Goal: Find specific page/section: Find specific page/section

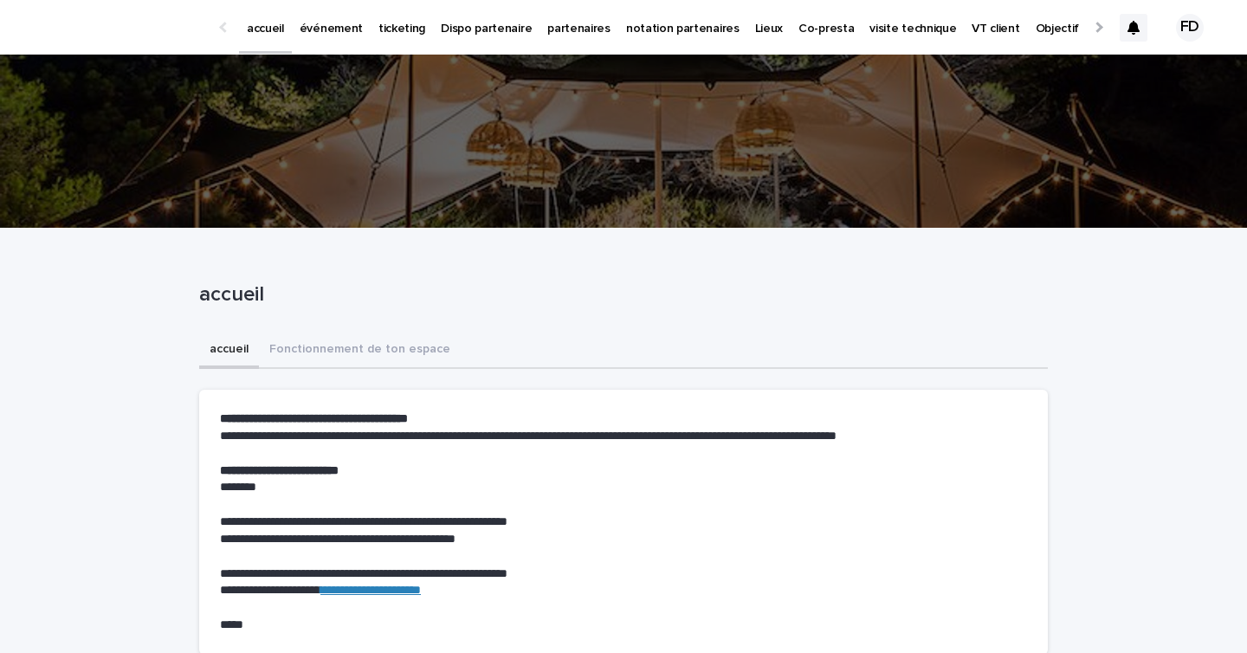
click at [1133, 32] on icon at bounding box center [1134, 28] width 12 height 14
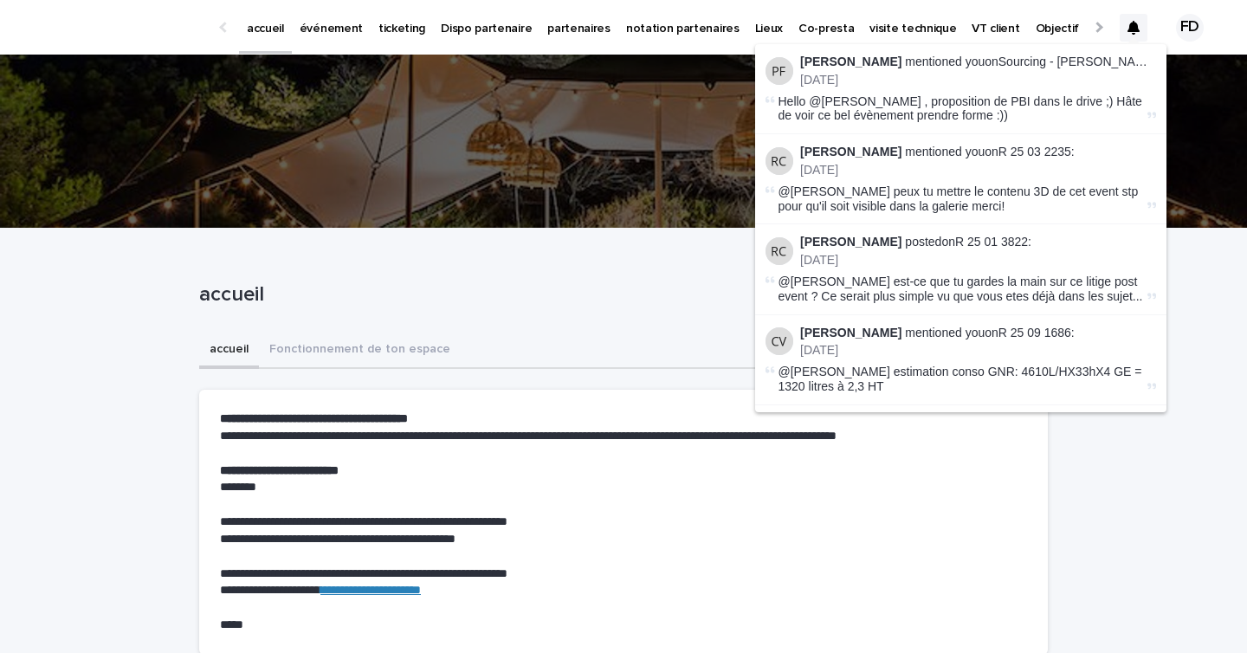
click at [330, 32] on p "événement" at bounding box center [331, 18] width 63 height 36
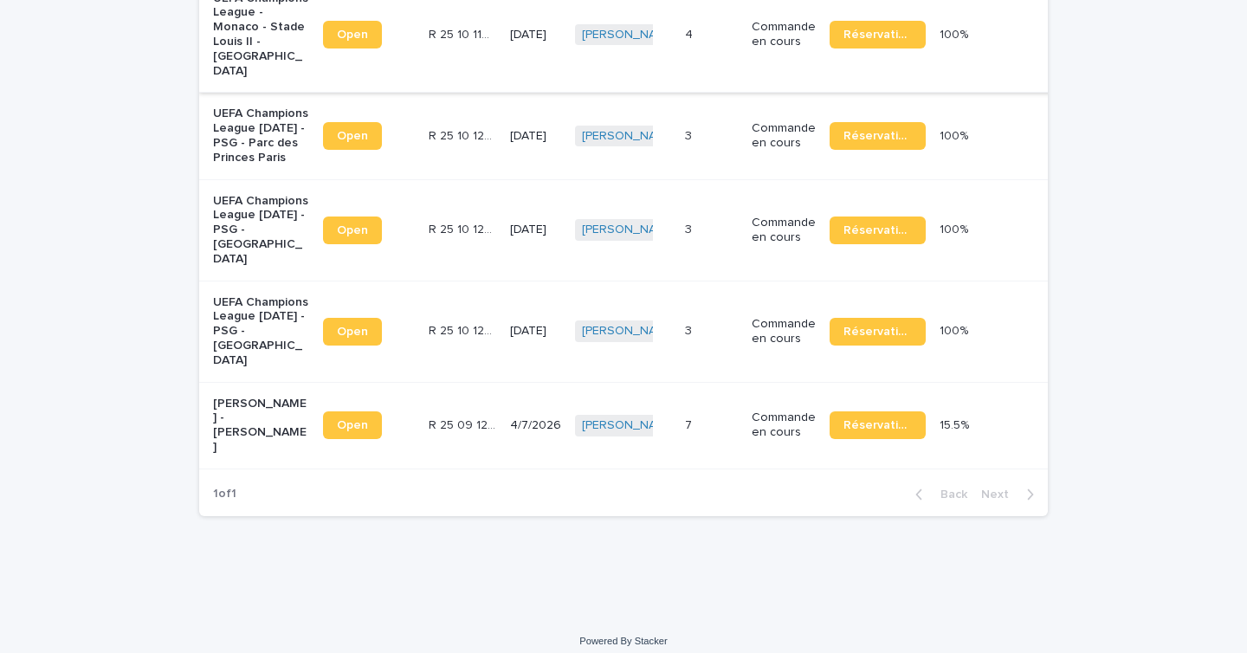
scroll to position [272, 0]
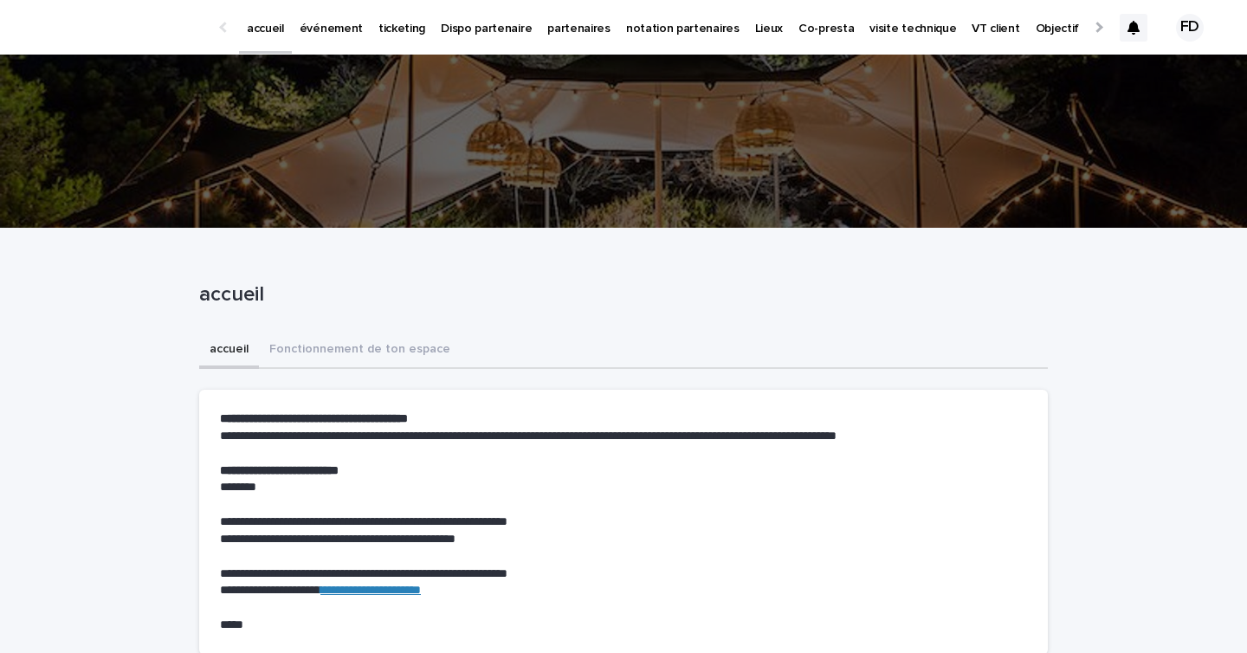
click at [315, 29] on p "événement" at bounding box center [331, 18] width 63 height 36
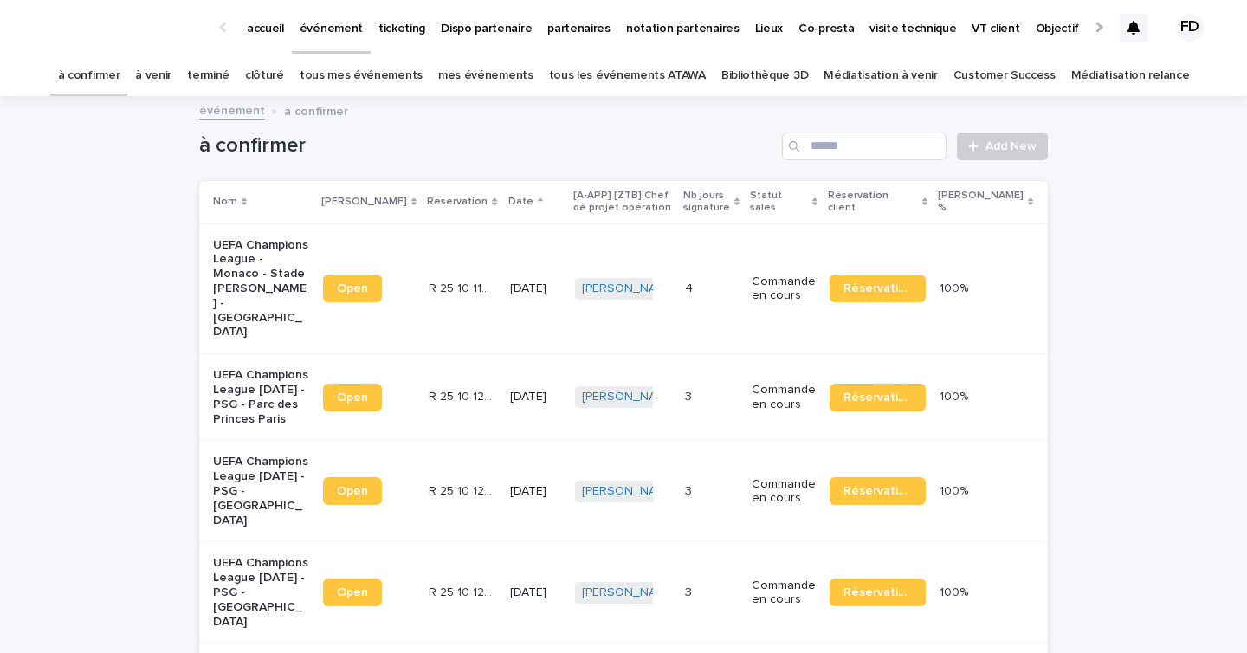
click at [172, 75] on link "à venir" at bounding box center [153, 75] width 36 height 41
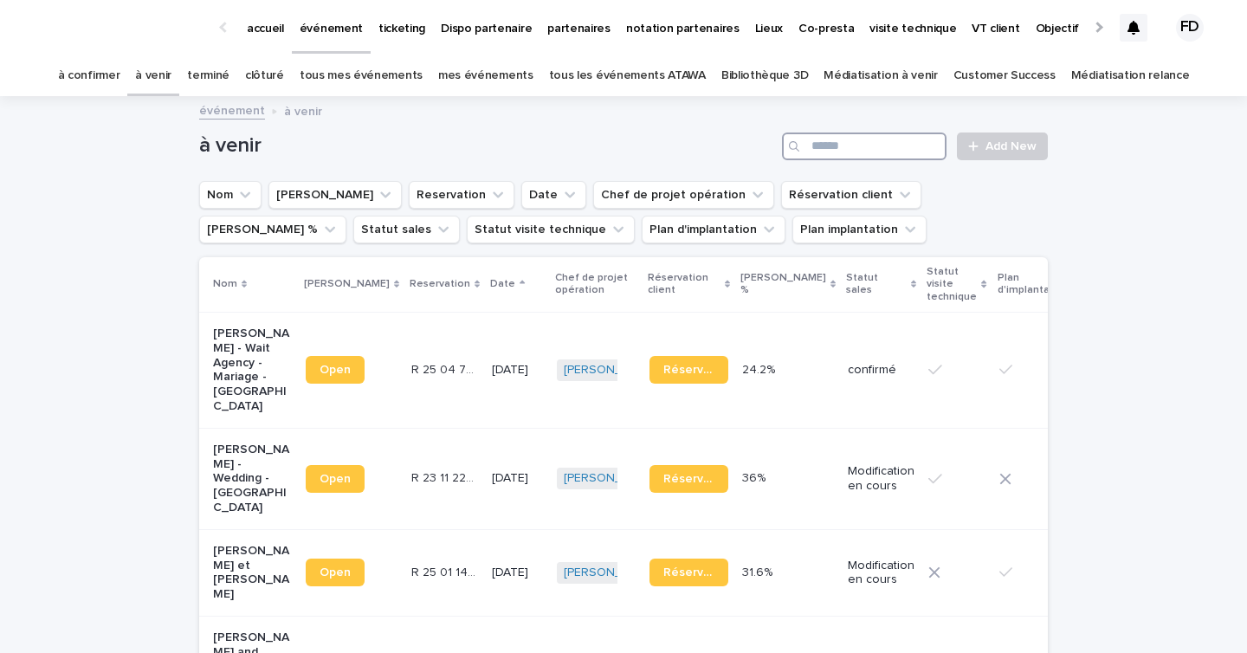
click at [861, 145] on input "Search" at bounding box center [864, 147] width 165 height 28
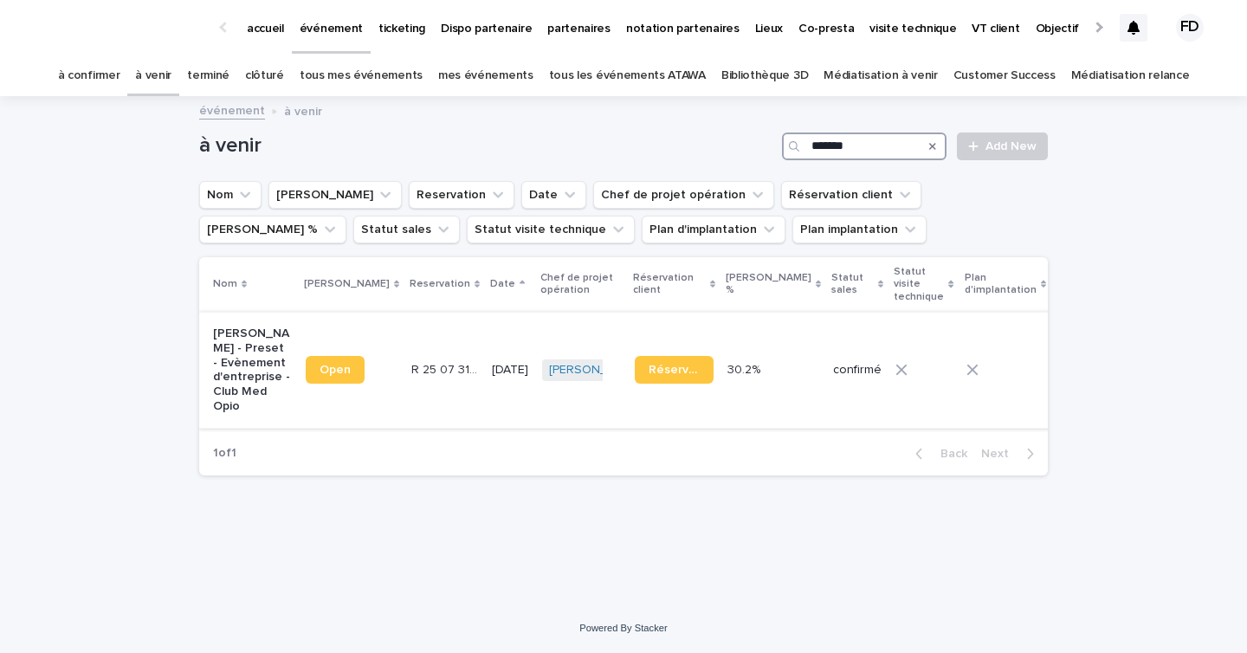
type input "*******"
click at [726, 384] on td "30.2% 30.2%" at bounding box center [774, 370] width 106 height 116
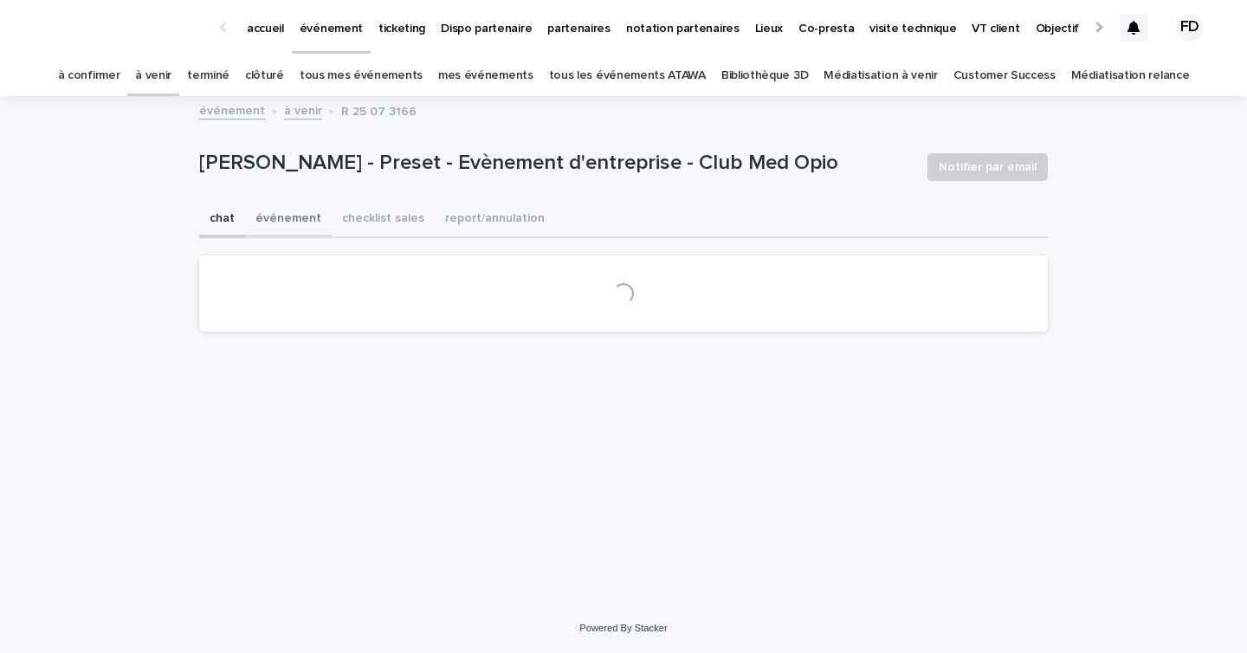
click at [275, 213] on button "événement" at bounding box center [288, 220] width 87 height 36
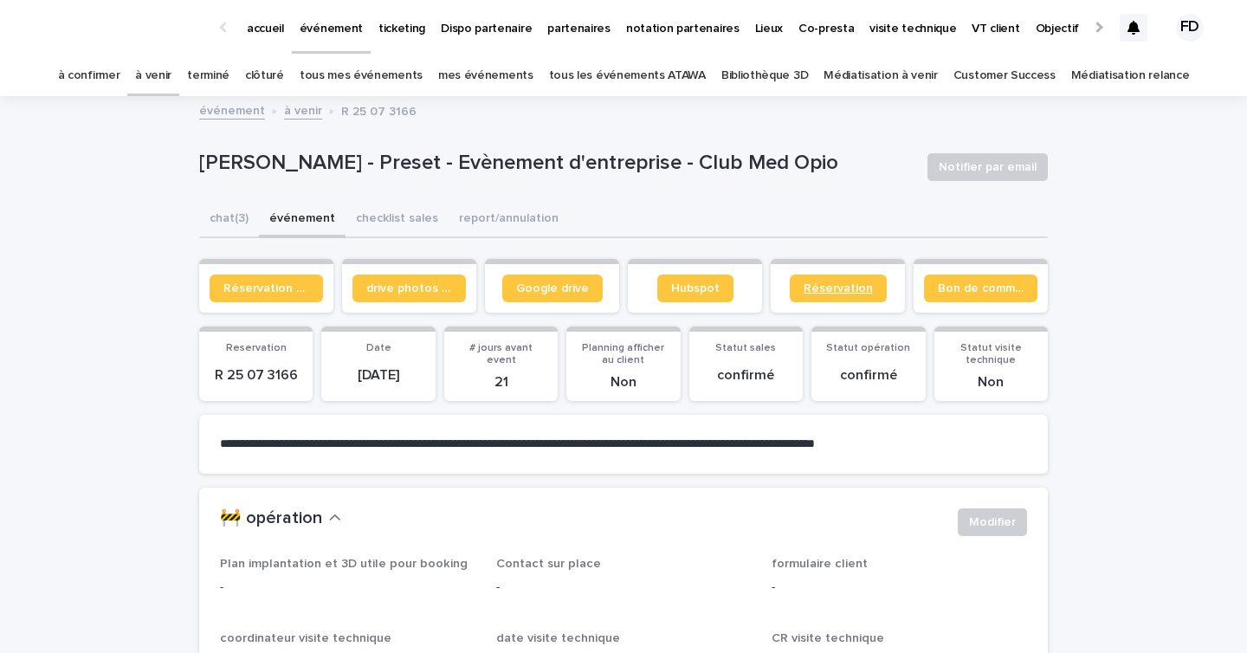
click at [821, 292] on span "Réservation" at bounding box center [838, 288] width 69 height 12
click at [823, 296] on link "Réservation" at bounding box center [838, 289] width 97 height 28
